Goal: Task Accomplishment & Management: Use online tool/utility

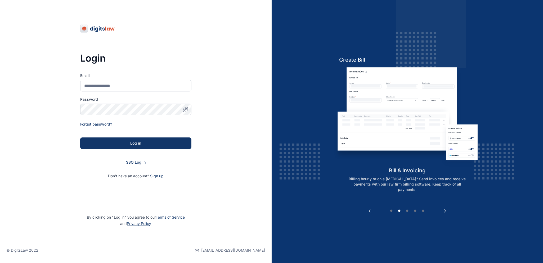
click at [136, 160] on span "SSO Log in" at bounding box center [136, 162] width 20 height 5
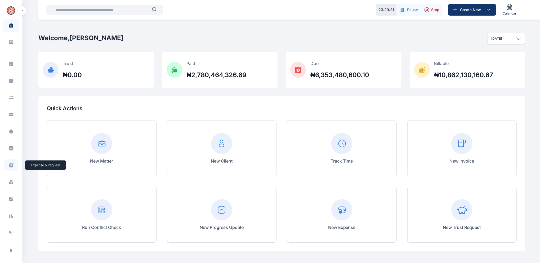
click at [12, 169] on span at bounding box center [11, 166] width 14 height 12
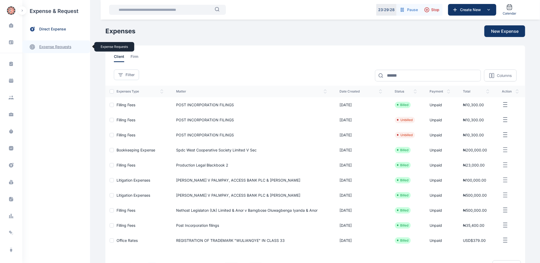
click at [61, 48] on link "expense requests expense requests" at bounding box center [56, 47] width 68 height 13
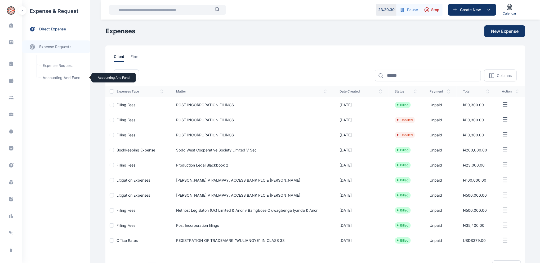
click at [55, 79] on span "Accounting and Fund Accounting and Fund" at bounding box center [63, 78] width 48 height 10
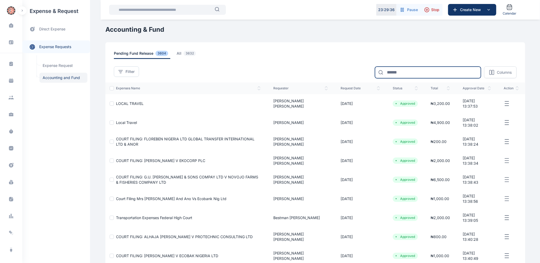
click at [421, 73] on input at bounding box center [428, 73] width 106 height 12
type input "*****"
